Goal: Information Seeking & Learning: Learn about a topic

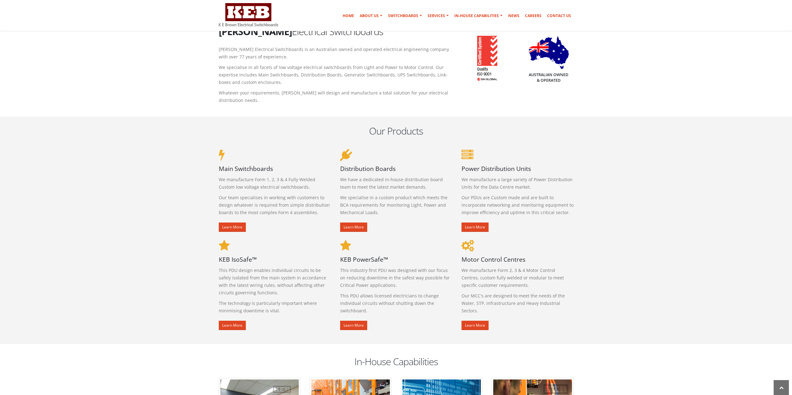
scroll to position [249, 0]
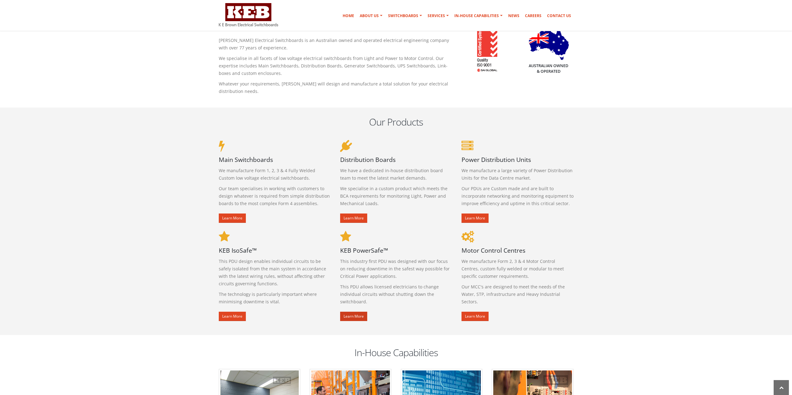
click at [354, 318] on link "Learn More" at bounding box center [353, 316] width 27 height 9
click at [240, 316] on link "Learn More" at bounding box center [232, 316] width 27 height 9
click at [238, 217] on link "Learn More" at bounding box center [232, 218] width 27 height 9
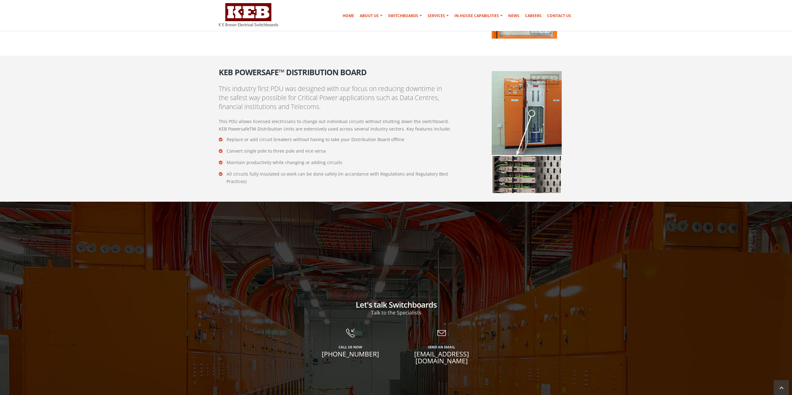
scroll to position [1064, 0]
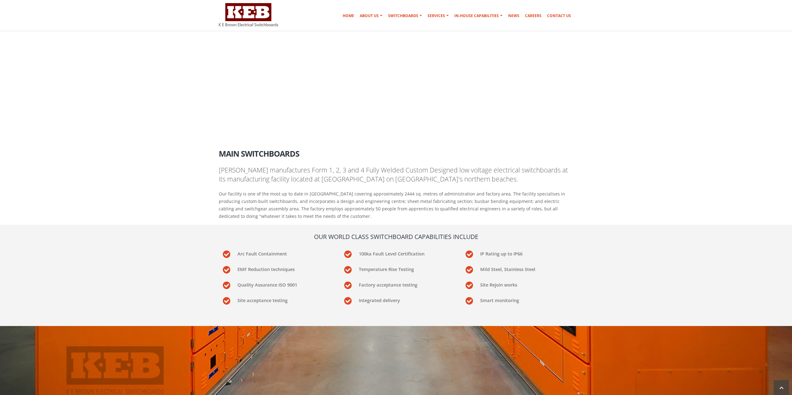
scroll to position [806, 0]
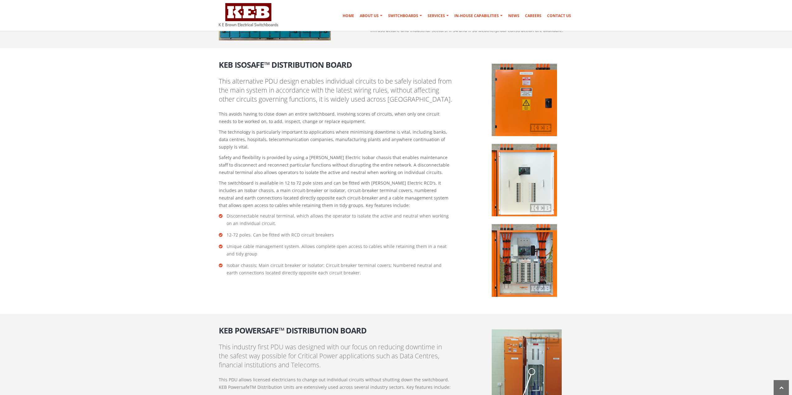
click at [530, 269] on img at bounding box center [524, 260] width 65 height 72
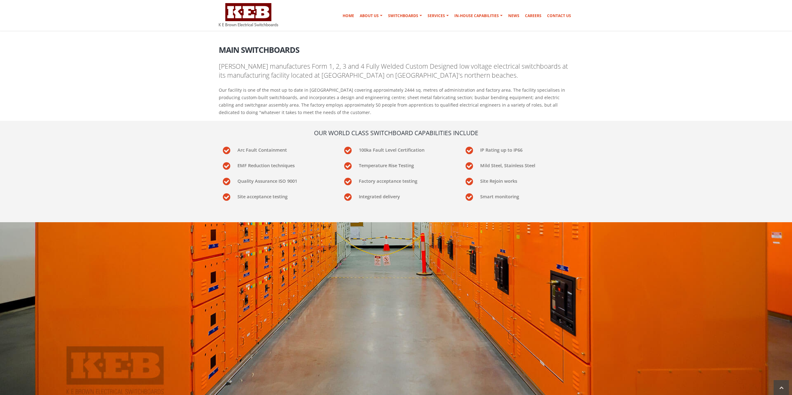
scroll to position [93, 0]
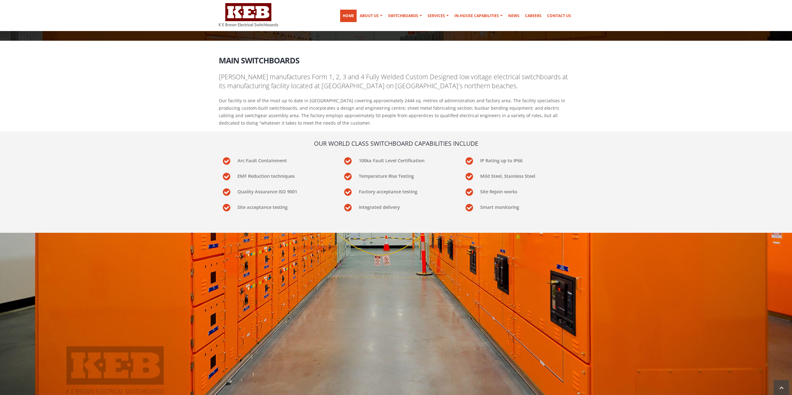
click at [351, 11] on link "Home" at bounding box center [348, 16] width 16 height 12
